Goal: Task Accomplishment & Management: Complete application form

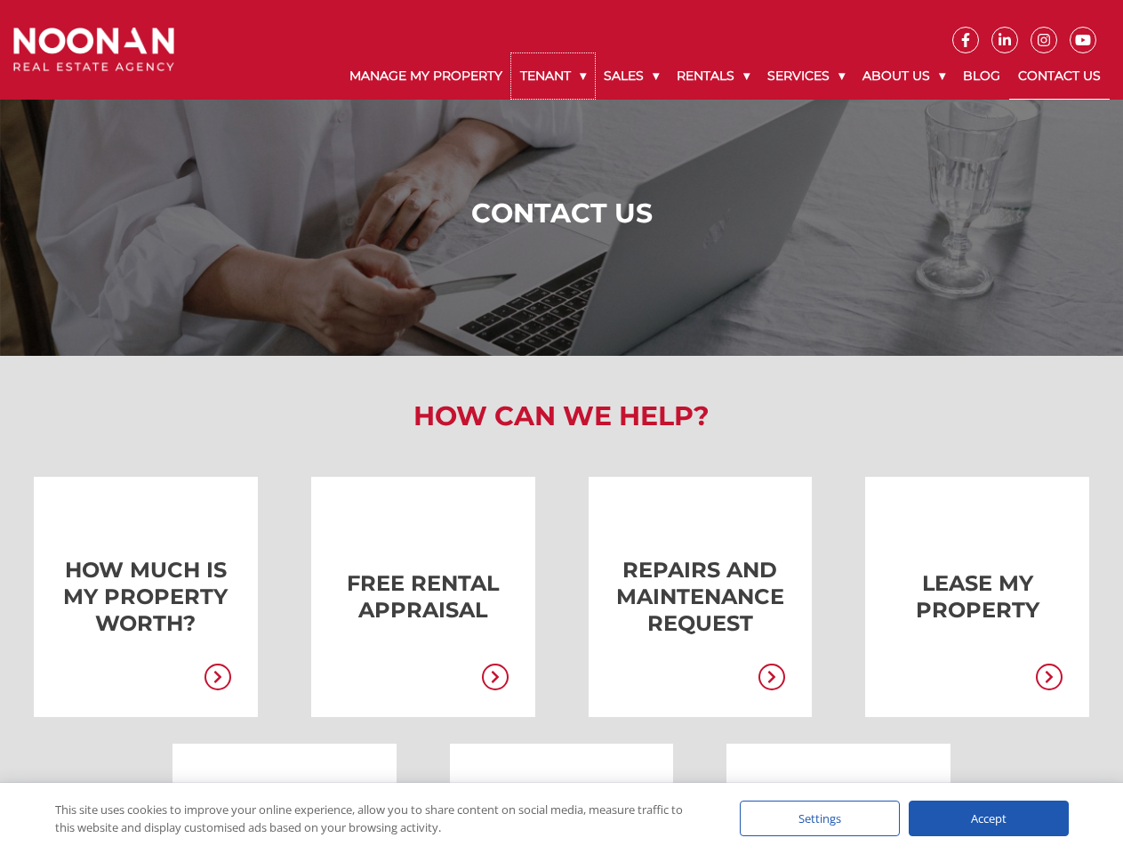
click at [553, 76] on link "Tenant" at bounding box center [553, 75] width 84 height 45
click at [632, 76] on link "Sales" at bounding box center [631, 75] width 73 height 45
click at [714, 76] on link "Rentals" at bounding box center [713, 75] width 91 height 45
click at [808, 76] on link "Services" at bounding box center [806, 75] width 95 height 45
click at [906, 76] on link "About Us" at bounding box center [904, 75] width 100 height 45
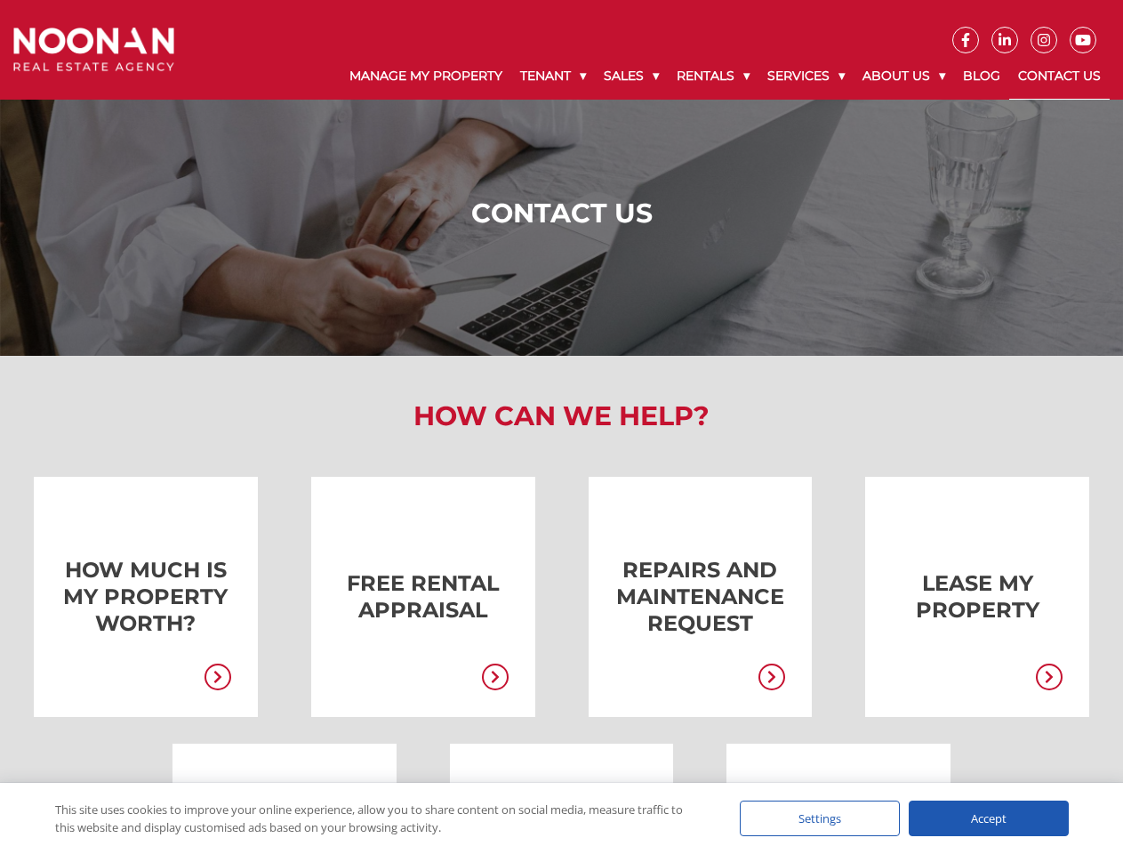
click at [397, 597] on link at bounding box center [397, 597] width 224 height 240
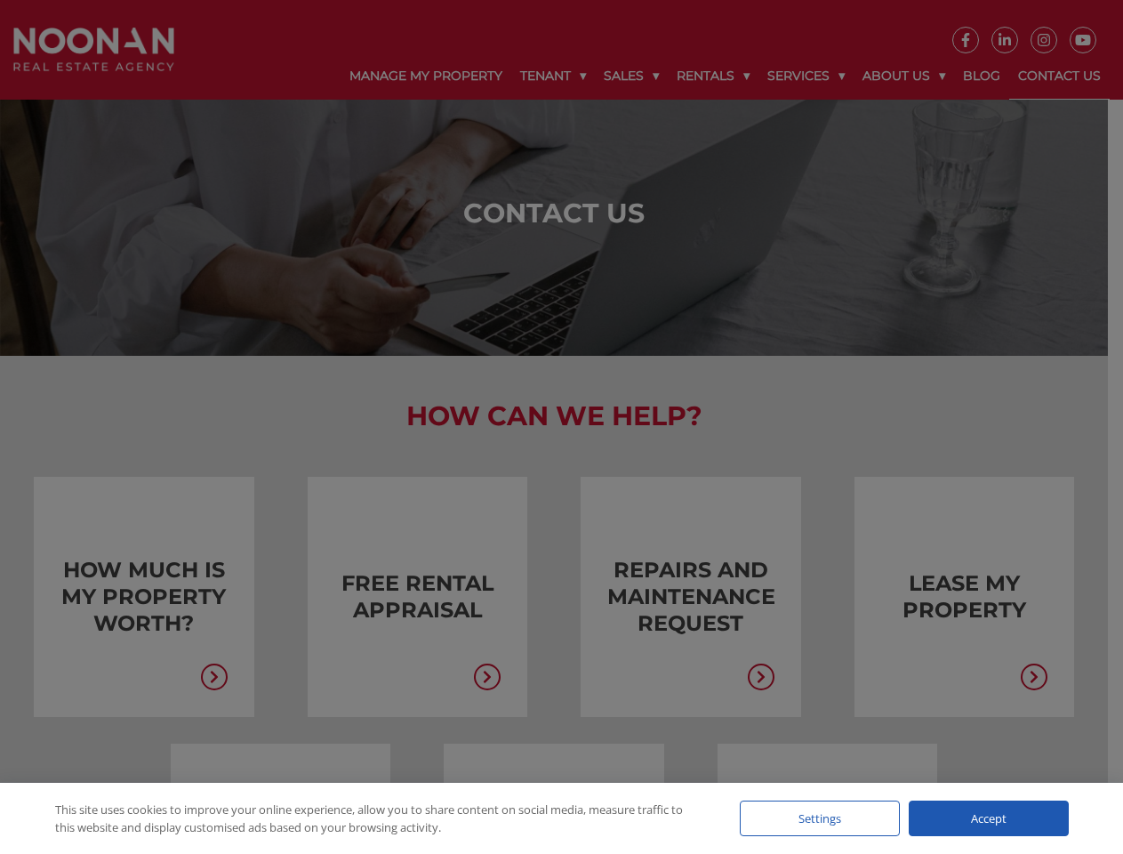
click at [491, 678] on div at bounding box center [561, 427] width 1123 height 854
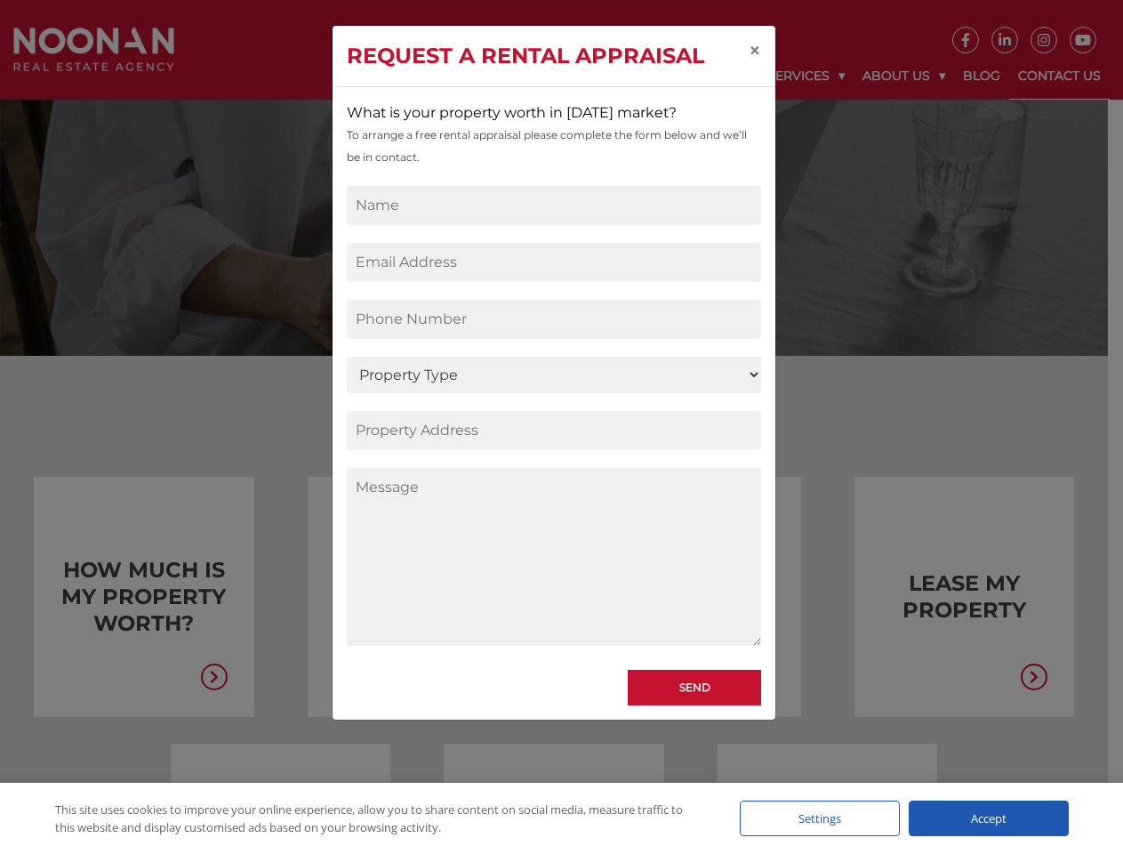
click at [951, 597] on div "Request a Rental Appraisal × What is your property worth in [DATE] market? To a…" at bounding box center [561, 427] width 1123 height 854
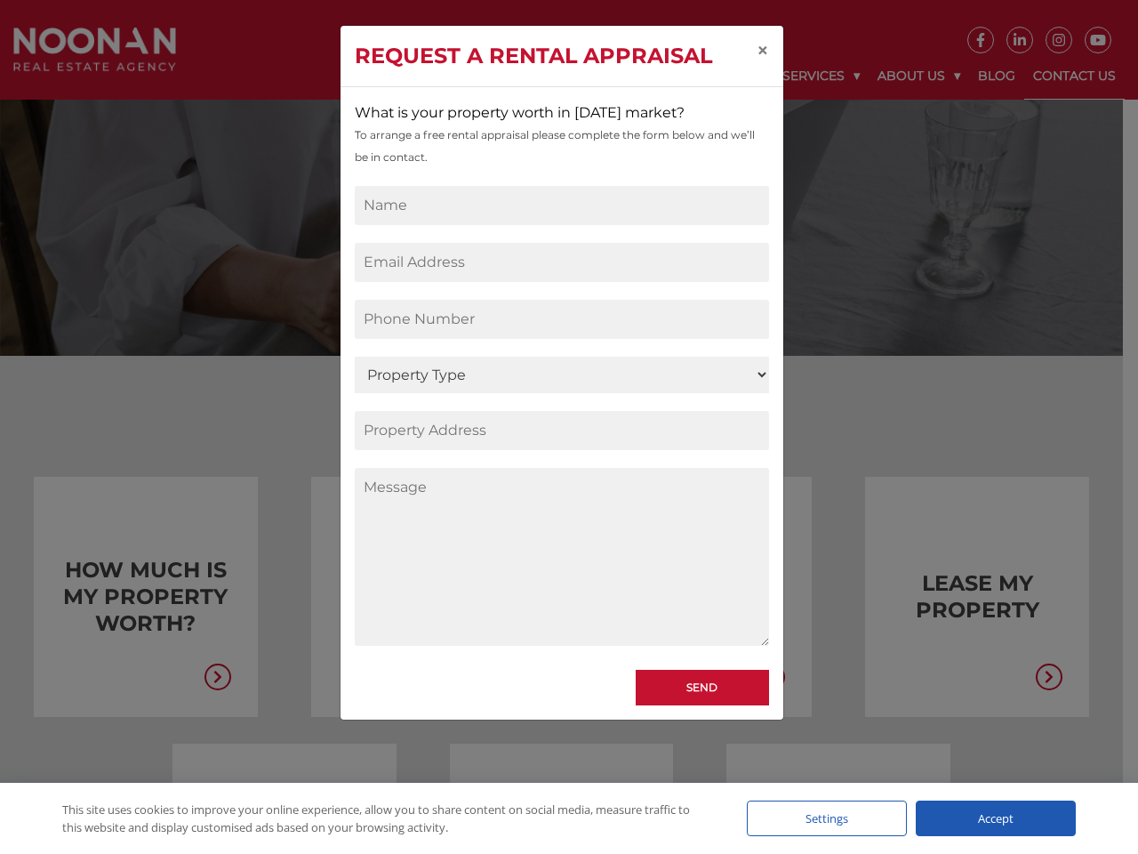
click at [1045, 678] on div "Request a Rental Appraisal × What is your property worth in [DATE] market? To a…" at bounding box center [569, 427] width 1138 height 854
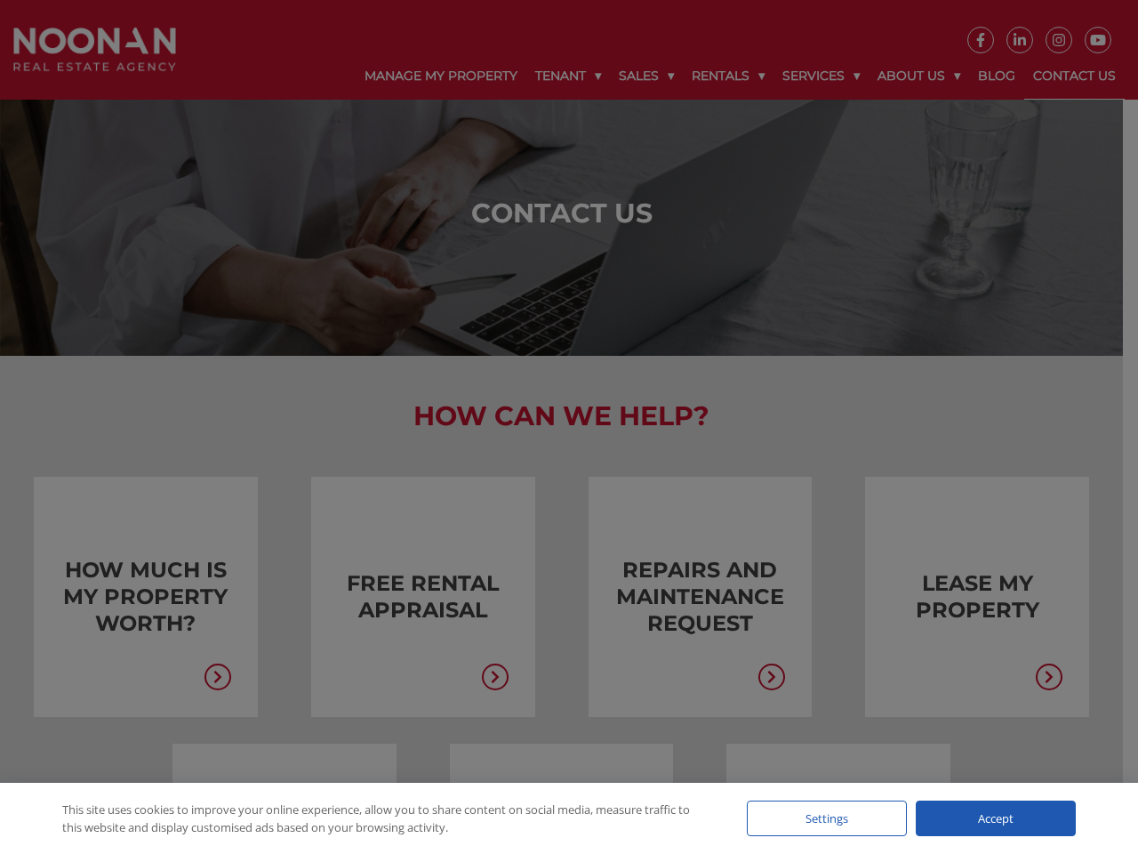
click at [820, 818] on div "Settings" at bounding box center [827, 818] width 160 height 36
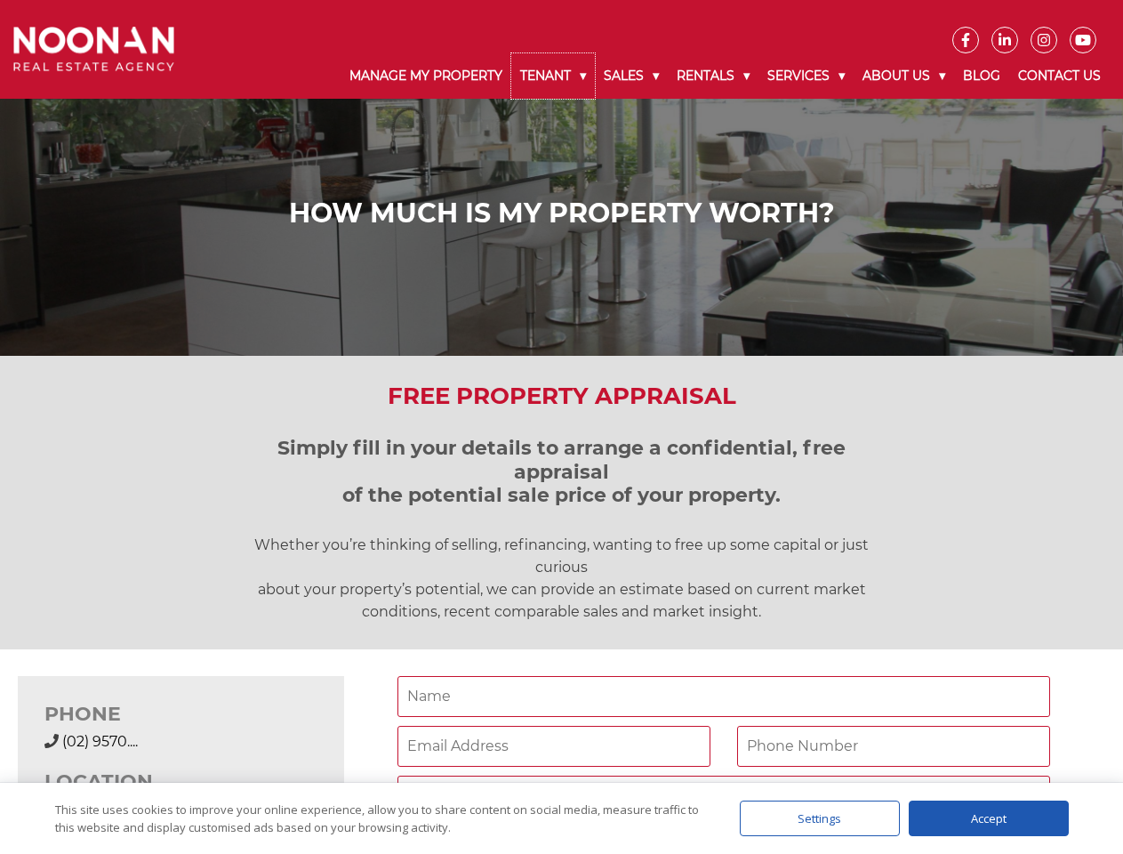
click at [553, 76] on link "Tenant" at bounding box center [553, 75] width 84 height 45
click at [632, 76] on link "Sales" at bounding box center [631, 75] width 73 height 45
click at [714, 76] on link "Rentals" at bounding box center [713, 75] width 91 height 45
click at [808, 76] on link "Services" at bounding box center [806, 75] width 95 height 45
click at [906, 76] on link "About Us" at bounding box center [904, 75] width 100 height 45
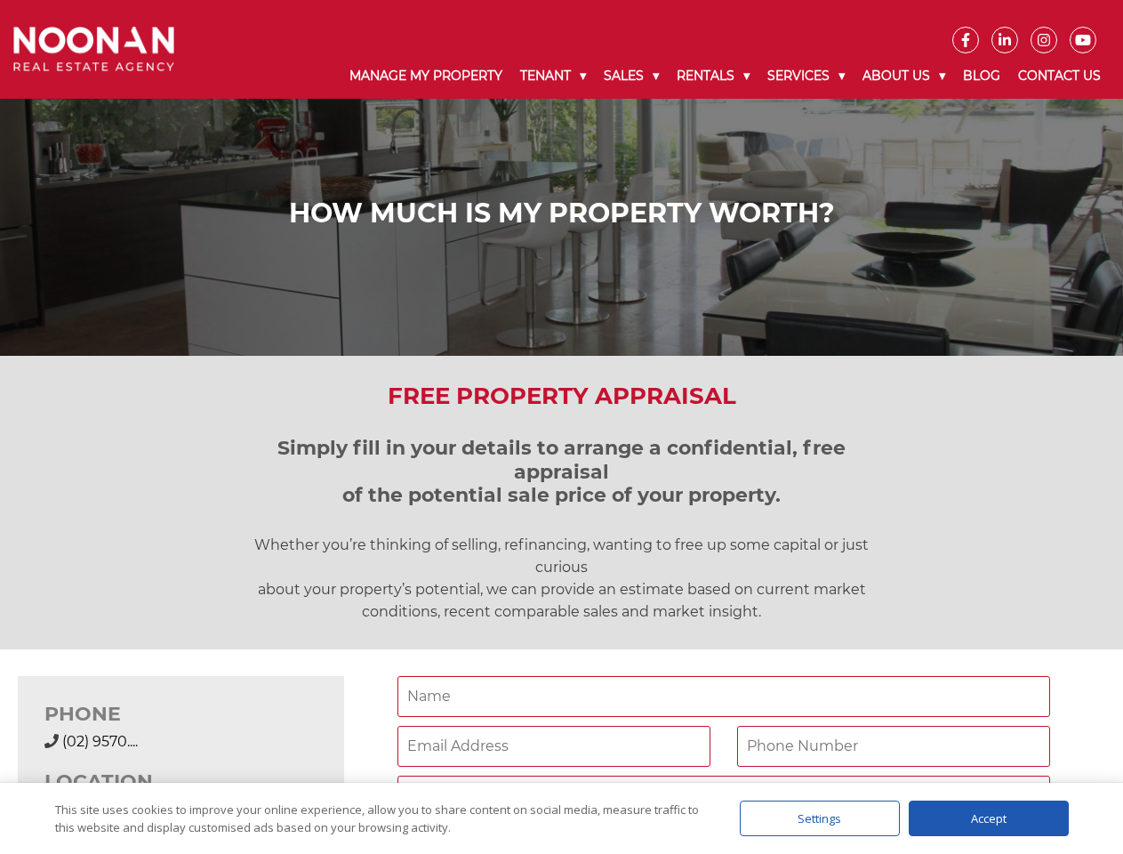
click at [181, 731] on div "(02) 9570 9999 (02) 9570...." at bounding box center [180, 741] width 273 height 21
click at [820, 818] on div "Settings" at bounding box center [820, 818] width 160 height 36
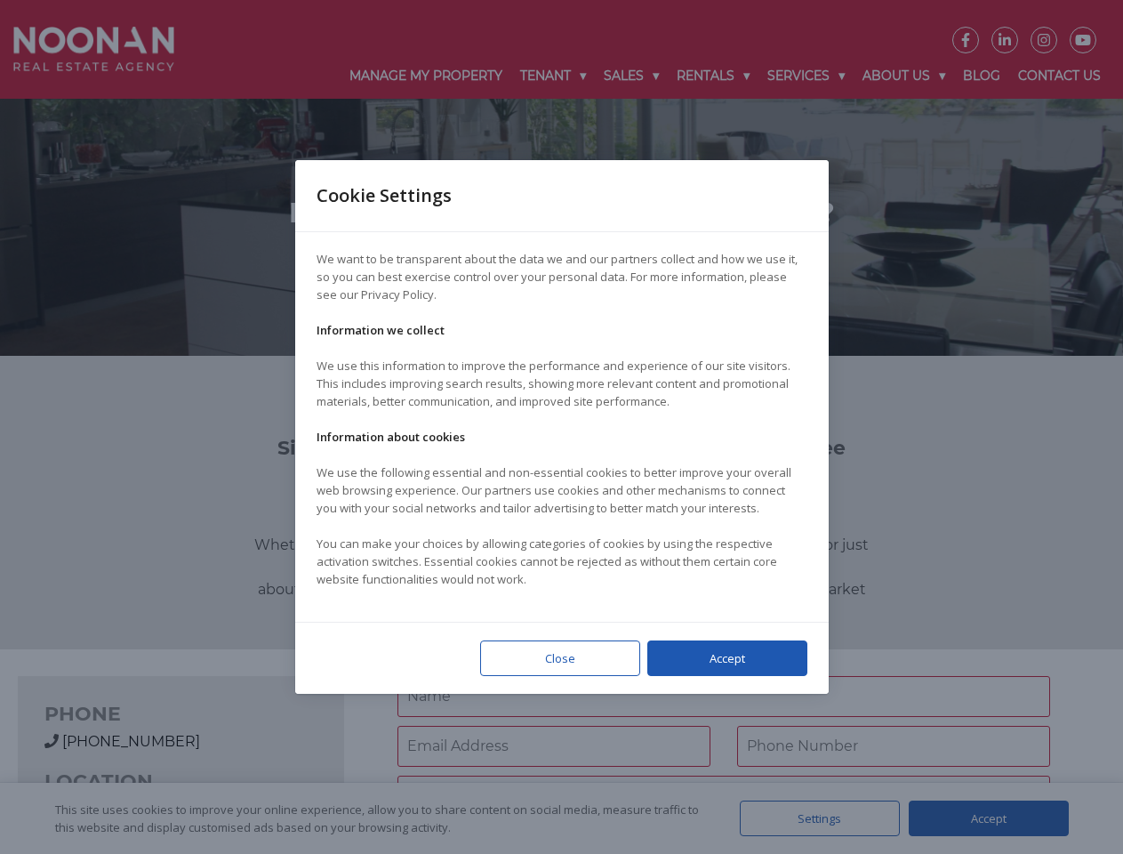
click at [989, 818] on div at bounding box center [561, 427] width 1123 height 854
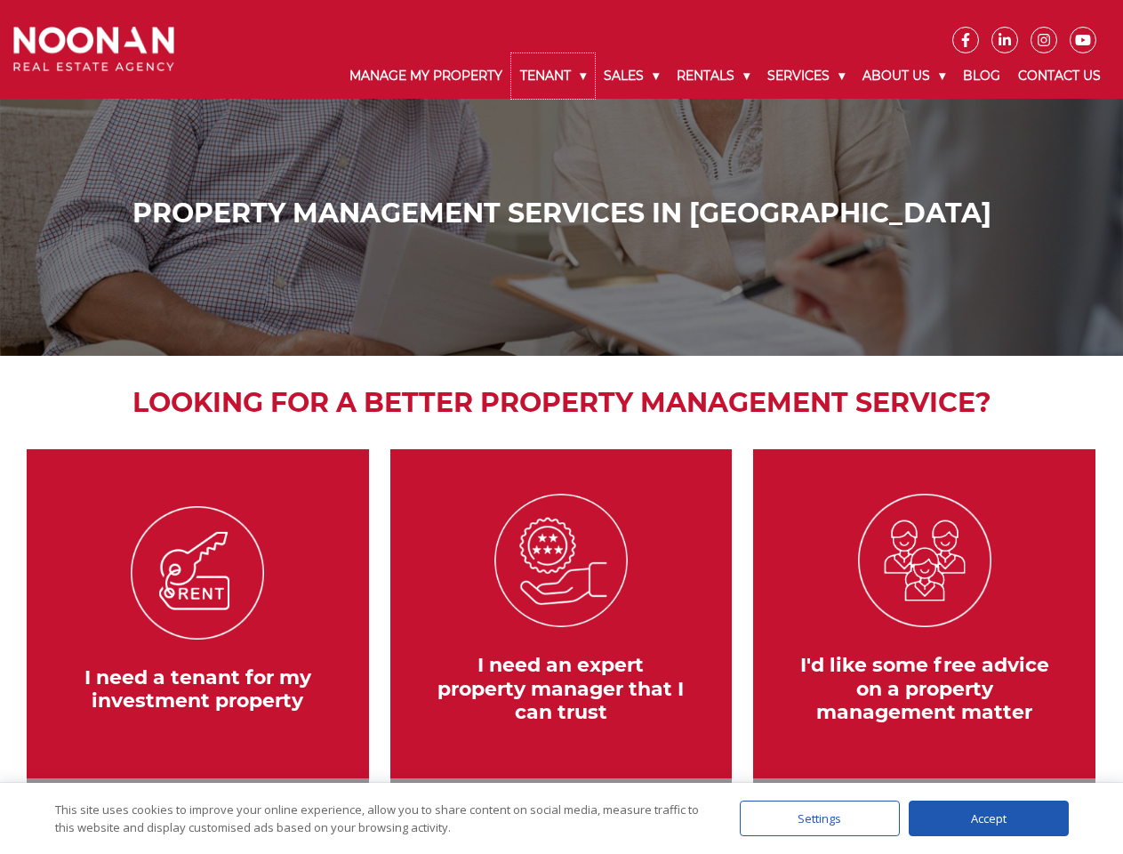
click at [553, 76] on link "Tenant" at bounding box center [553, 75] width 84 height 45
click at [632, 76] on link "Sales" at bounding box center [631, 75] width 73 height 45
click at [714, 76] on link "Rentals" at bounding box center [713, 75] width 91 height 45
click at [808, 76] on link "Services" at bounding box center [806, 75] width 95 height 45
click at [906, 76] on link "About Us" at bounding box center [904, 75] width 100 height 45
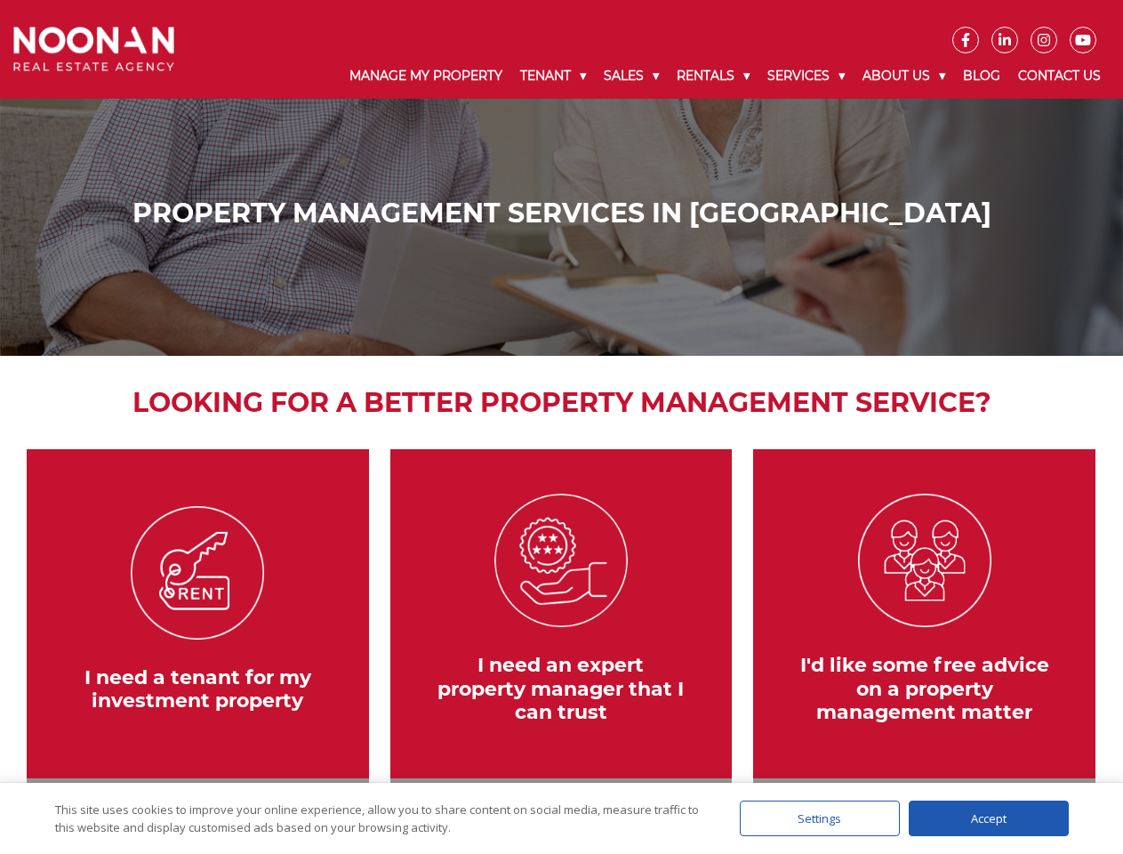
click at [197, 642] on link at bounding box center [198, 642] width 360 height 386
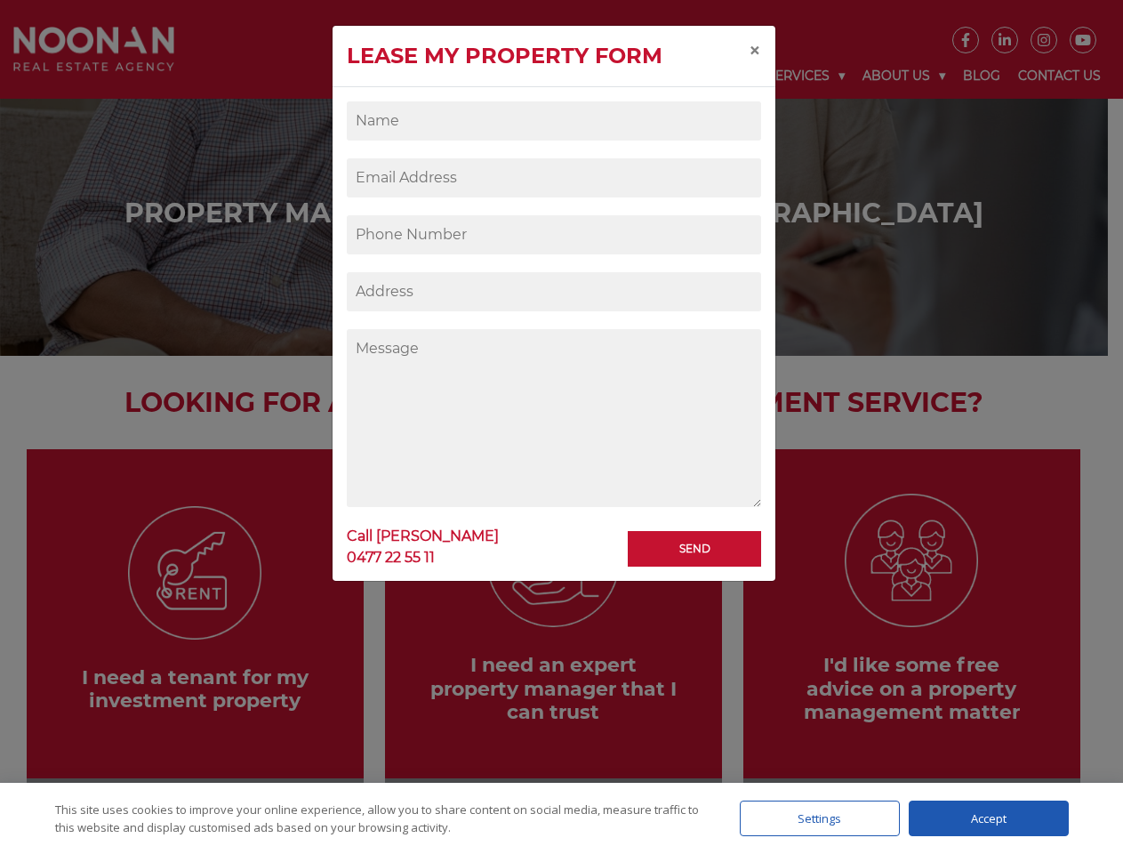
click at [925, 642] on div "Lease my property form × Send Call MARTY REYES 0477 22 55 11" at bounding box center [561, 427] width 1123 height 854
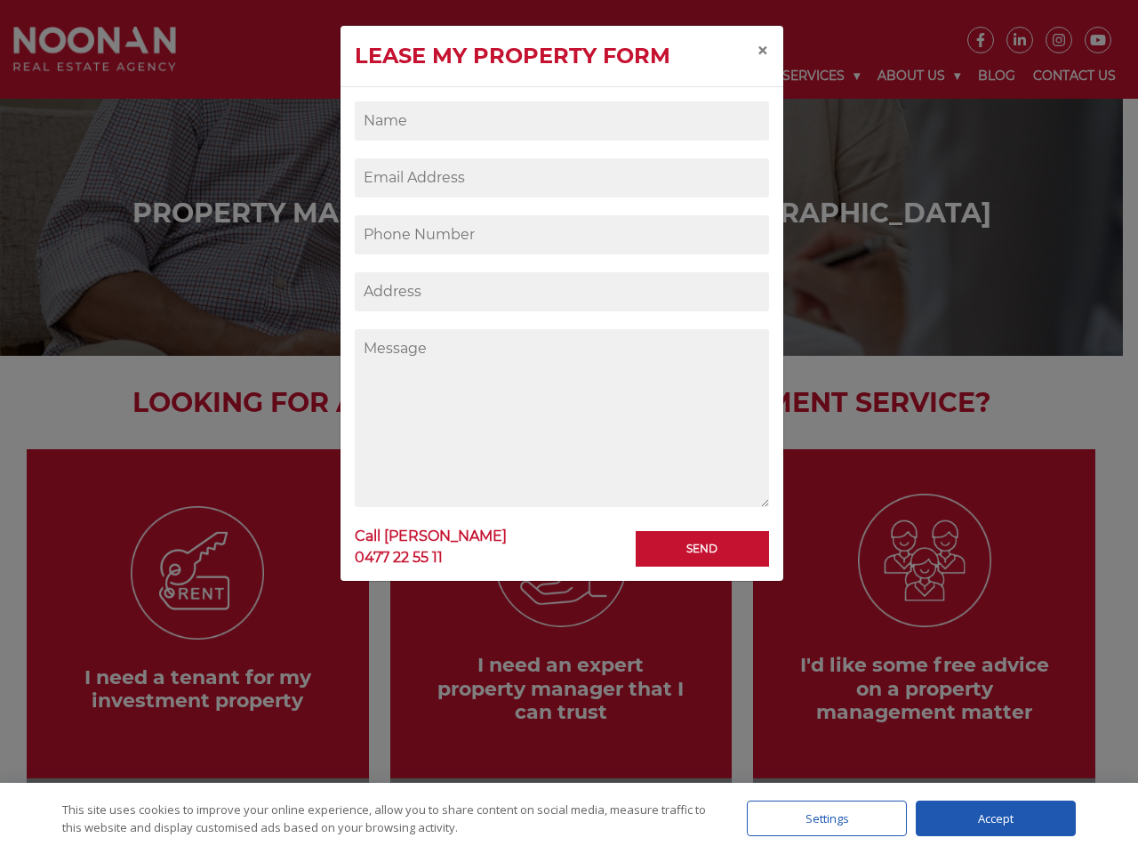
click at [820, 818] on div "Settings" at bounding box center [827, 818] width 160 height 36
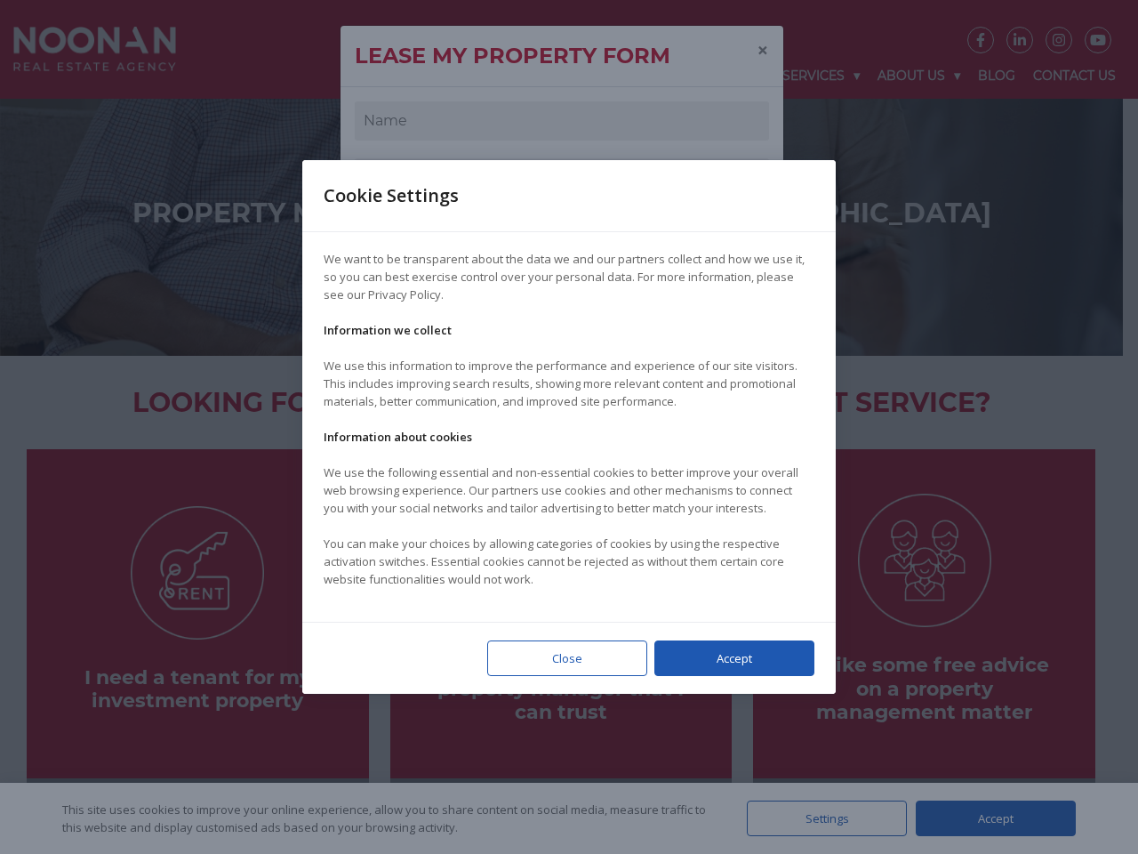
click at [989, 818] on div at bounding box center [569, 427] width 1138 height 854
